Goal: Find specific page/section: Find specific page/section

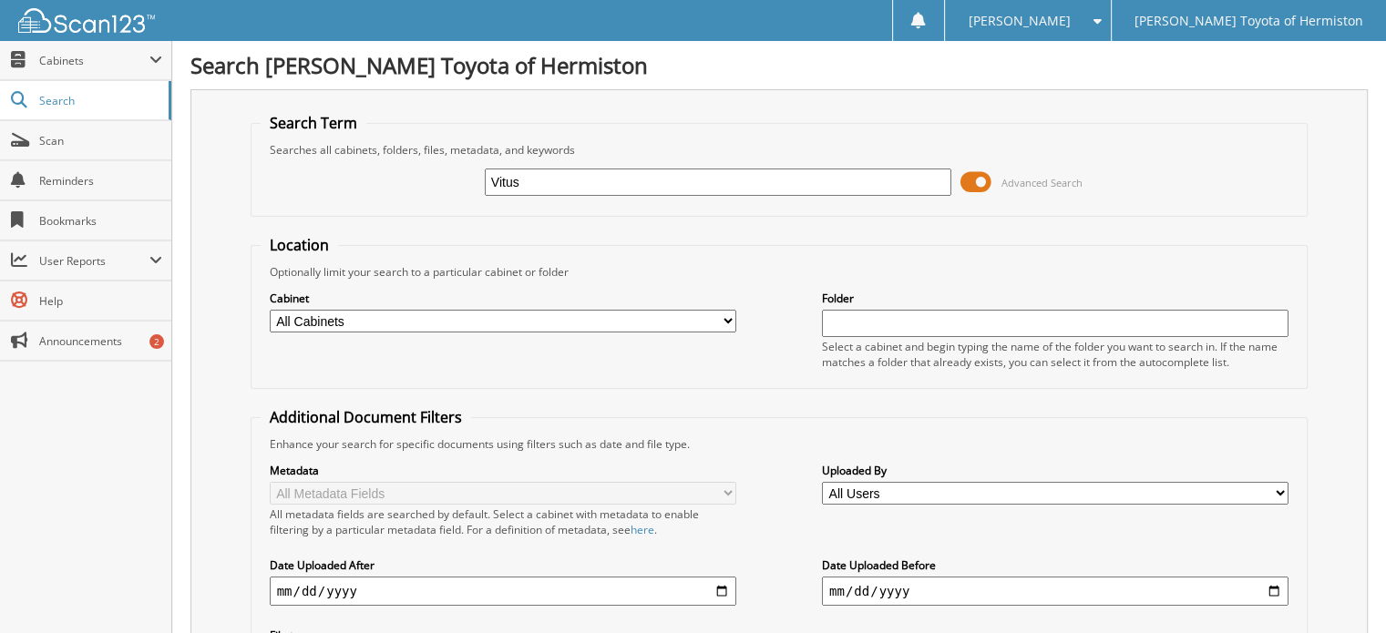
type input "Vitus"
click at [726, 316] on select "All Cabinets ACCOUNTS PAYABLE ACCOUNTS RECEIVABLE DEALS PARTS REPAIR ORDERS Nee…" at bounding box center [503, 321] width 467 height 23
select select "10345"
click at [270, 310] on select "All Cabinets ACCOUNTS PAYABLE ACCOUNTS RECEIVABLE DEALS PARTS REPAIR ORDERS Nee…" at bounding box center [503, 321] width 467 height 23
click at [646, 375] on fieldset "Location Optionally limit your search to a particular cabinet or folder Cabinet…" at bounding box center [780, 312] width 1058 height 154
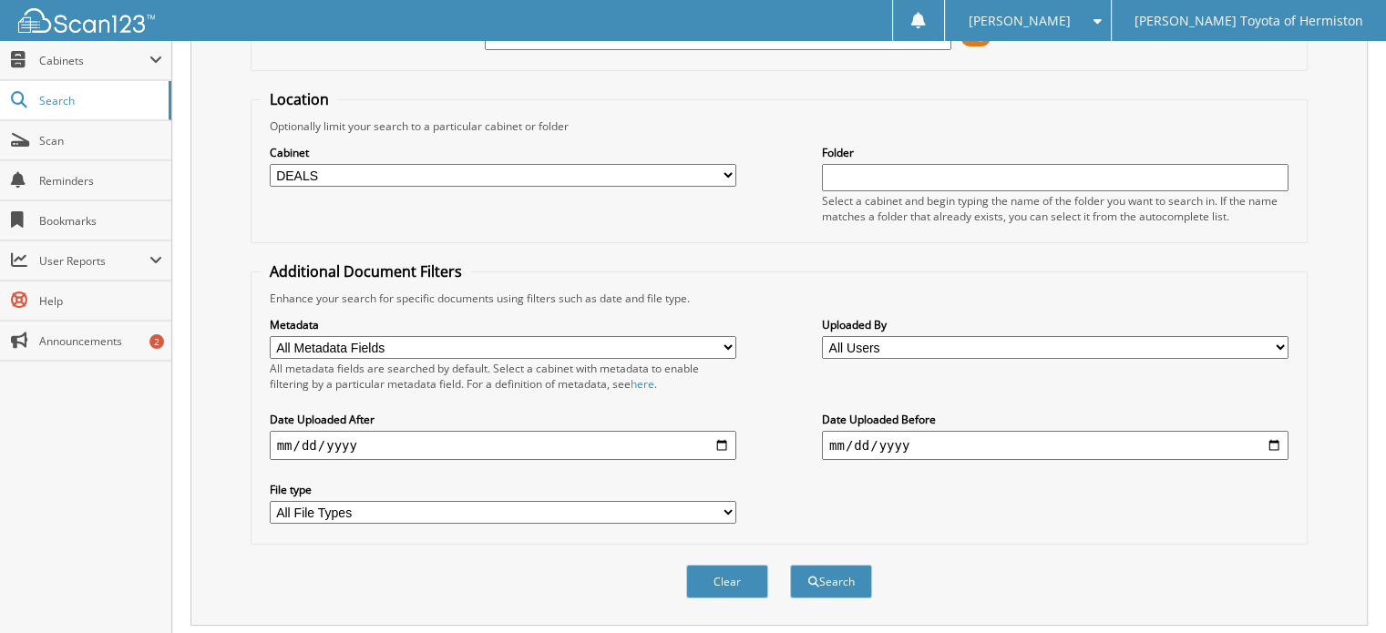
scroll to position [177, 0]
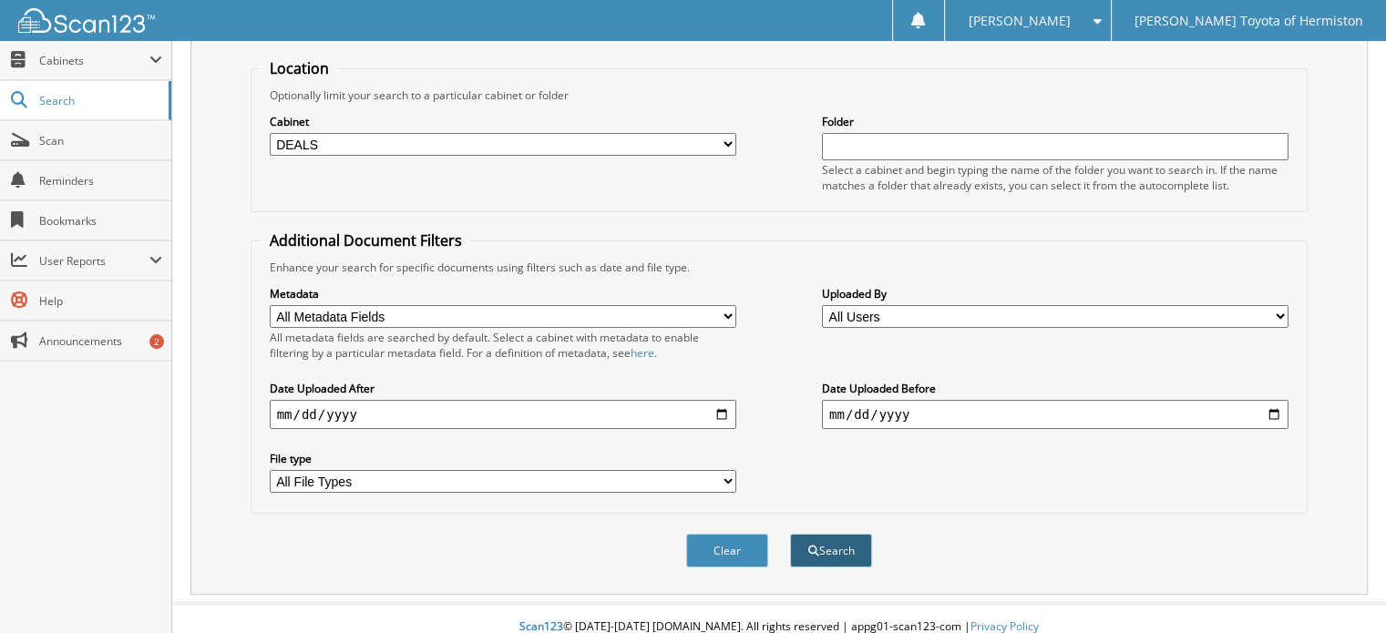
click at [828, 535] on button "Search" at bounding box center [831, 551] width 82 height 34
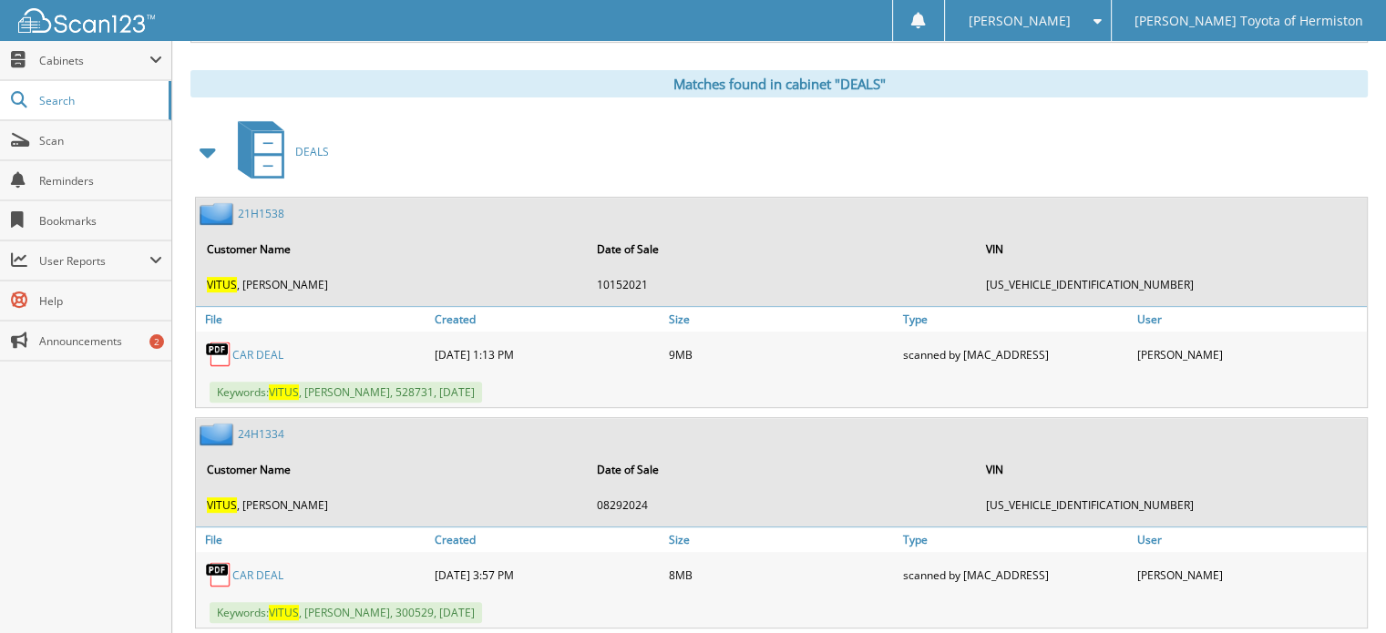
scroll to position [751, 0]
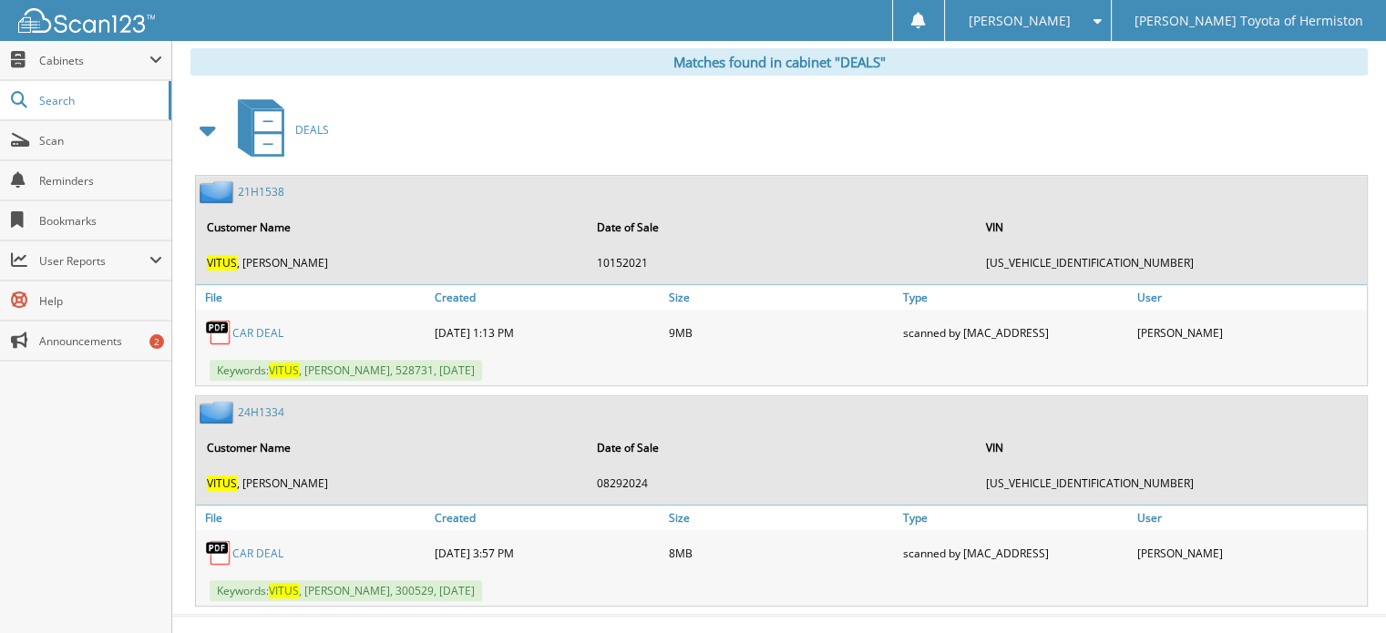
click at [273, 546] on link "CAR DEAL" at bounding box center [257, 553] width 51 height 15
